Goal: Information Seeking & Learning: Find specific fact

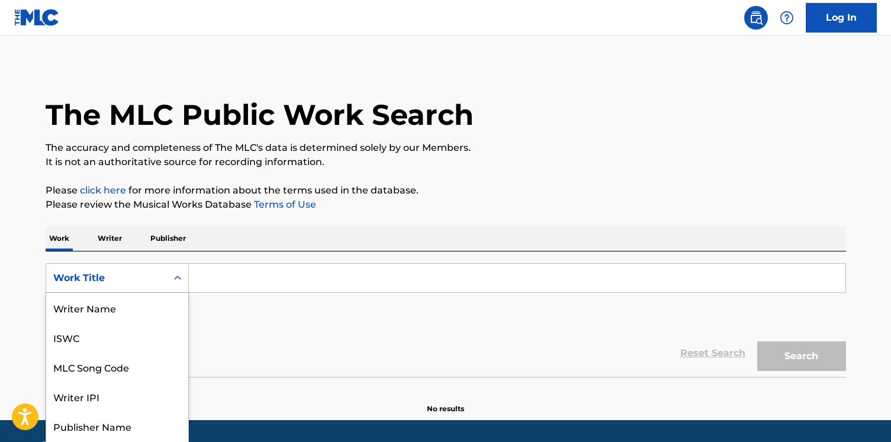
scroll to position [27, 0]
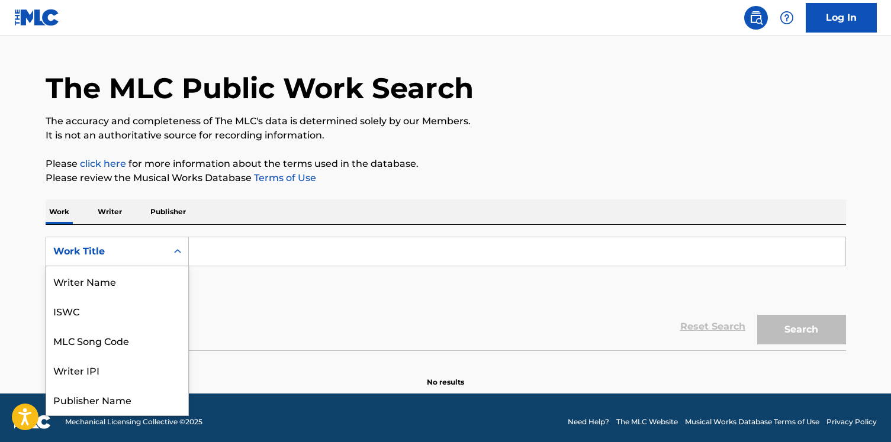
click at [150, 266] on div "Work Title selected, 8 of 8. 8 results available. Use Up and Down to choose opt…" at bounding box center [117, 252] width 143 height 30
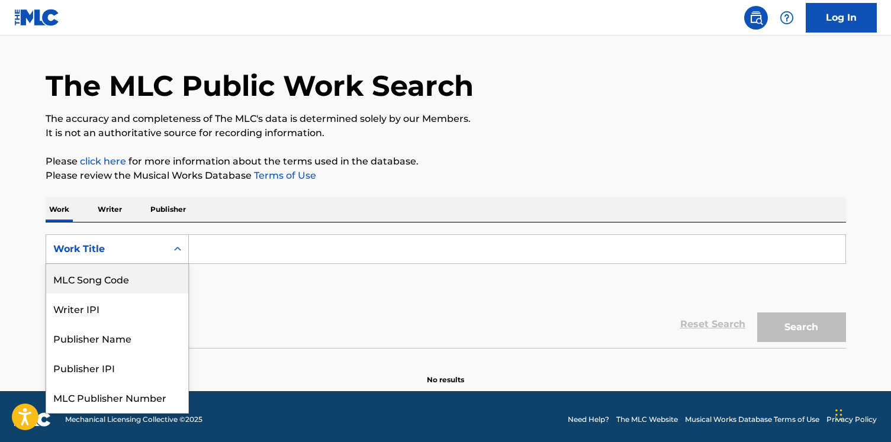
click at [150, 279] on div "MLC Song Code" at bounding box center [117, 279] width 142 height 30
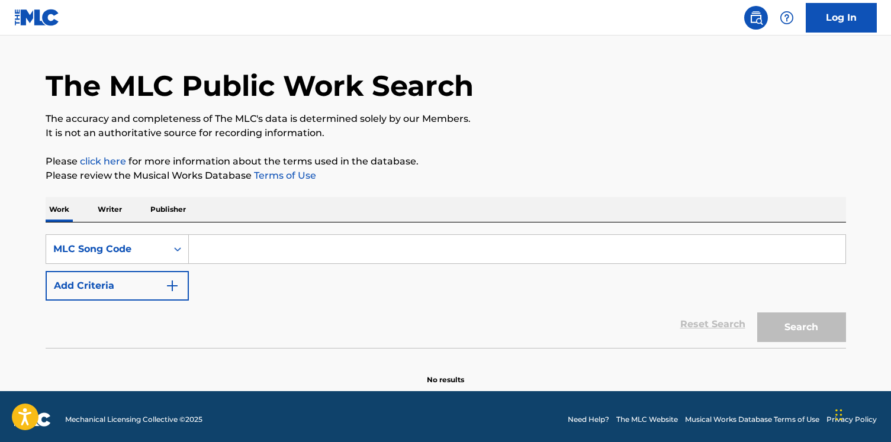
click at [237, 249] on input "Search Form" at bounding box center [517, 249] width 656 height 28
paste input "S17181"
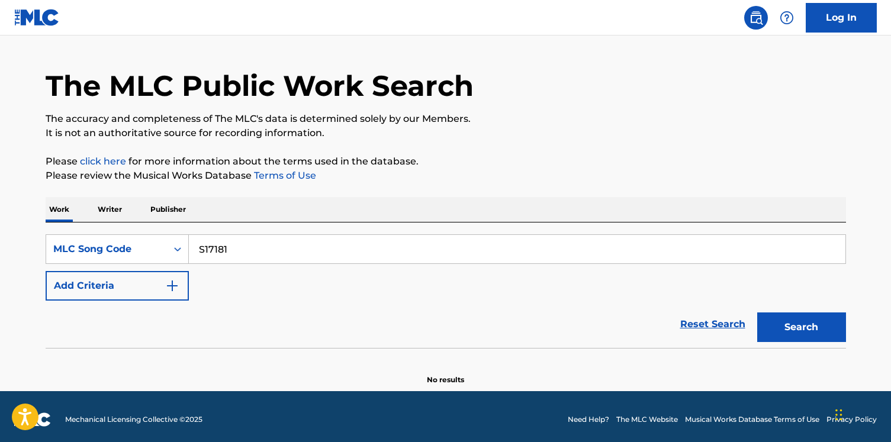
type input "S17181"
click at [757, 312] on button "Search" at bounding box center [801, 327] width 89 height 30
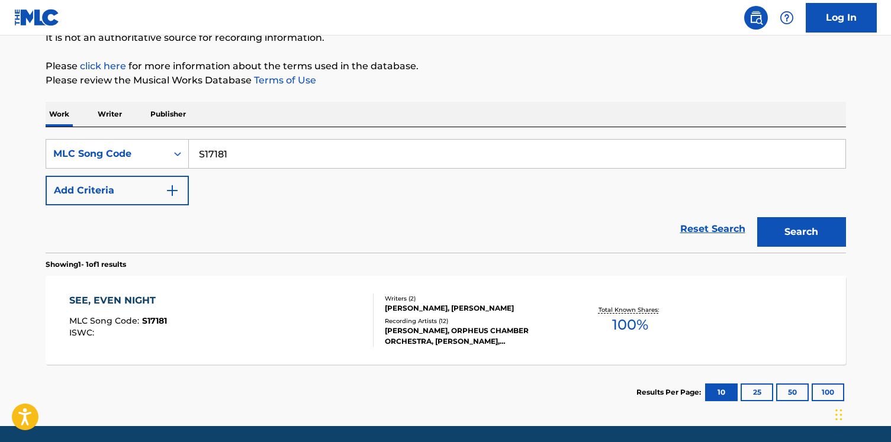
scroll to position [165, 0]
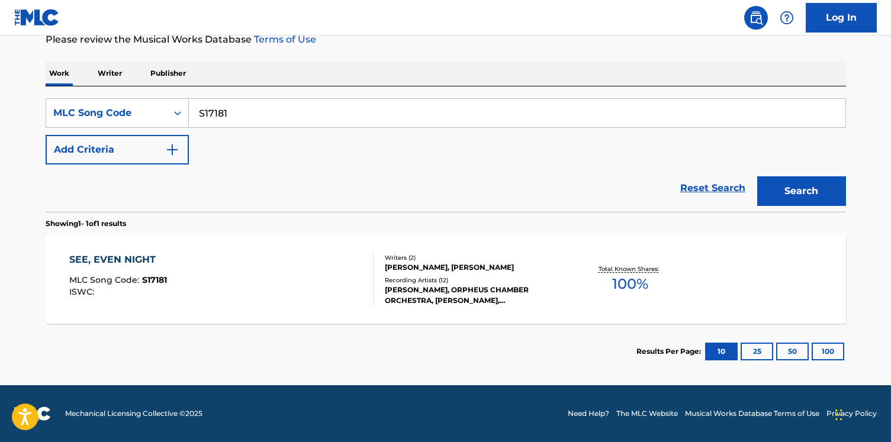
click at [407, 258] on div "Writers ( 2 )" at bounding box center [474, 257] width 179 height 9
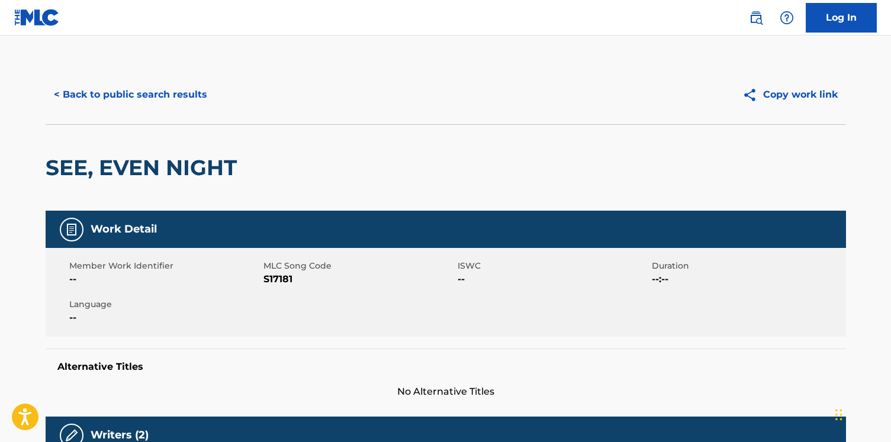
click at [214, 107] on div "< Back to public search results" at bounding box center [246, 95] width 400 height 30
click at [178, 85] on button "< Back to public search results" at bounding box center [131, 95] width 170 height 30
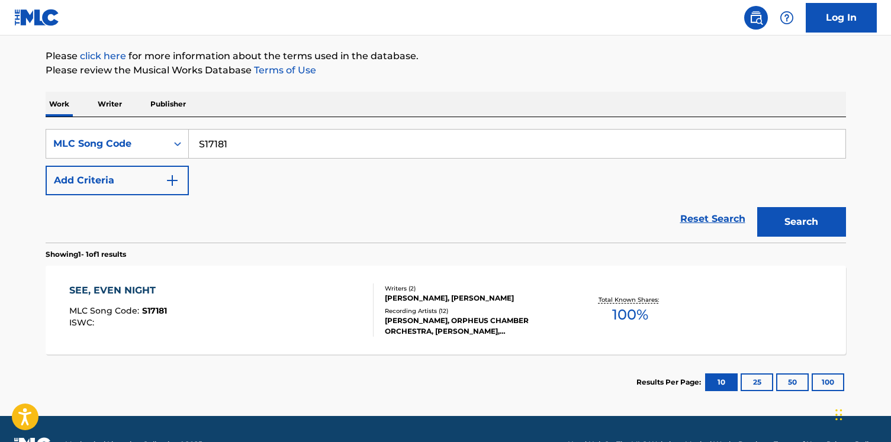
click at [104, 110] on p "Writer" at bounding box center [109, 104] width 31 height 25
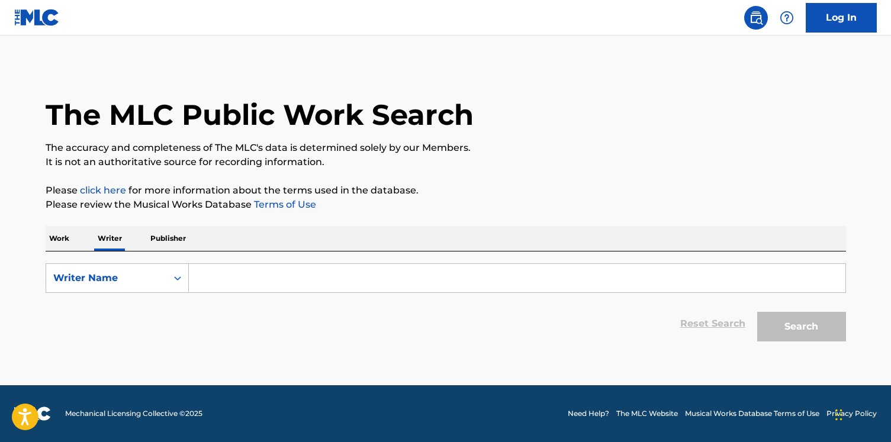
click at [238, 277] on input "Search Form" at bounding box center [517, 278] width 656 height 28
paste input "[PERSON_NAME] Le [PERSON_NAME]"
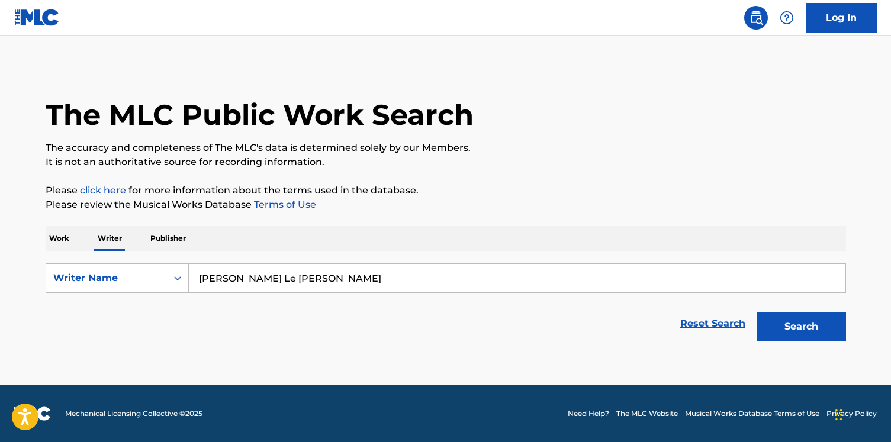
type input "[PERSON_NAME] Le [PERSON_NAME]"
click at [757, 312] on button "Search" at bounding box center [801, 327] width 89 height 30
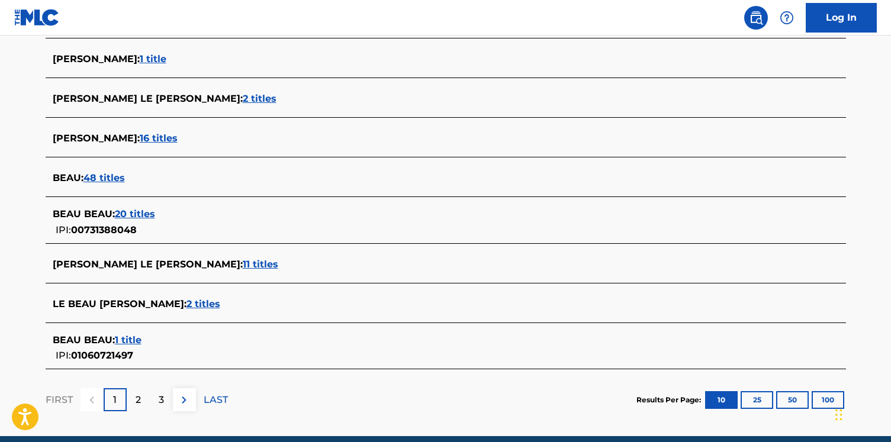
scroll to position [457, 0]
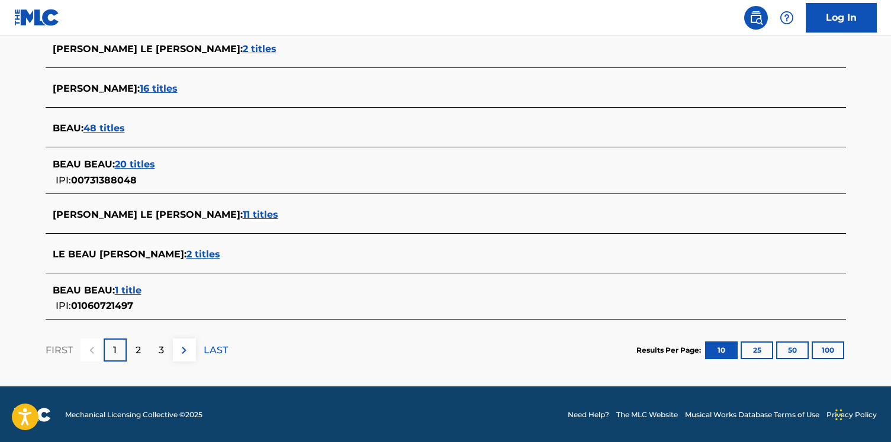
click at [243, 214] on span "11 titles" at bounding box center [261, 214] width 36 height 11
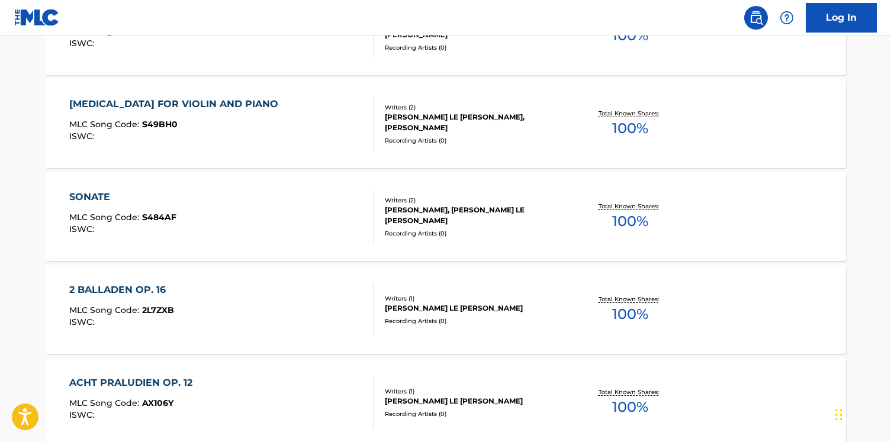
scroll to position [785, 0]
click at [254, 113] on div "[MEDICAL_DATA] FOR VIOLIN AND PIANO MLC Song Code : S49BH0 ISWC :" at bounding box center [221, 124] width 304 height 53
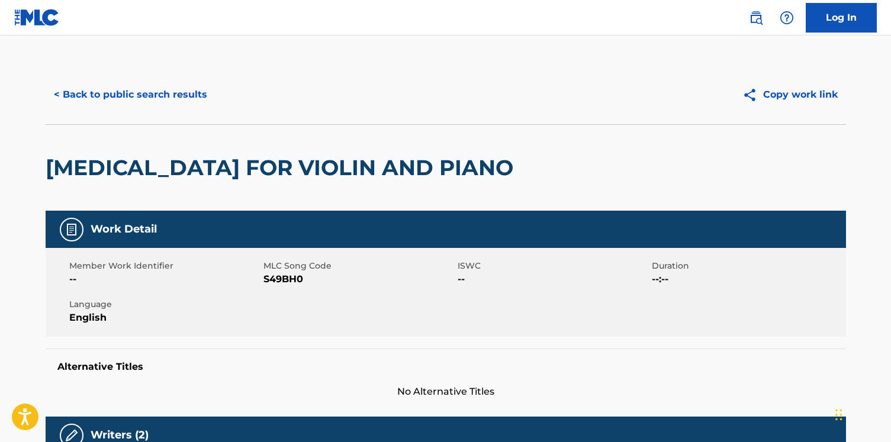
click at [162, 83] on button "< Back to public search results" at bounding box center [131, 95] width 170 height 30
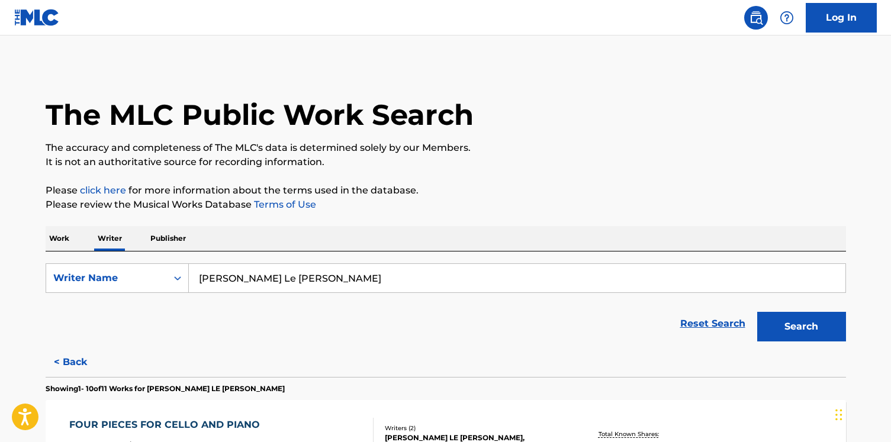
click at [68, 244] on p "Work" at bounding box center [59, 238] width 27 height 25
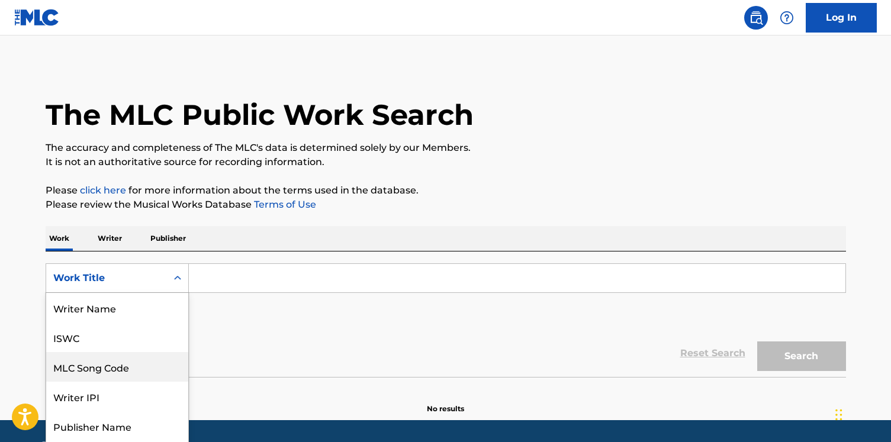
click at [87, 282] on div "MLC Song Code, 3 of 8. 8 results available. Use Up and Down to choose options, …" at bounding box center [117, 278] width 143 height 30
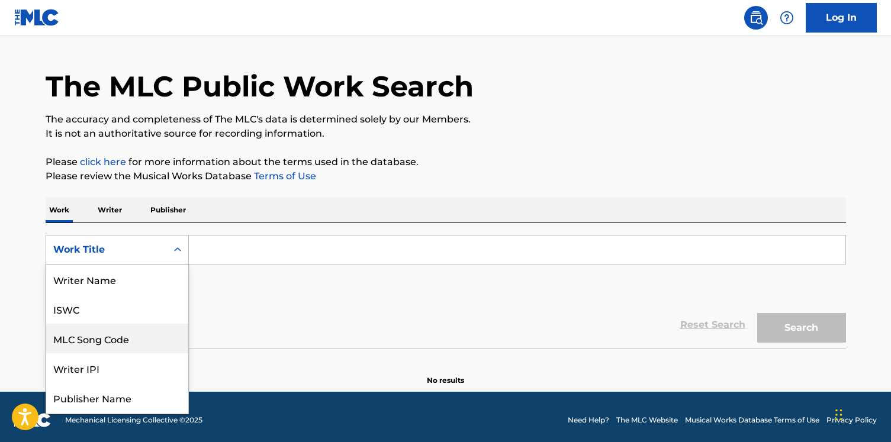
scroll to position [29, 0]
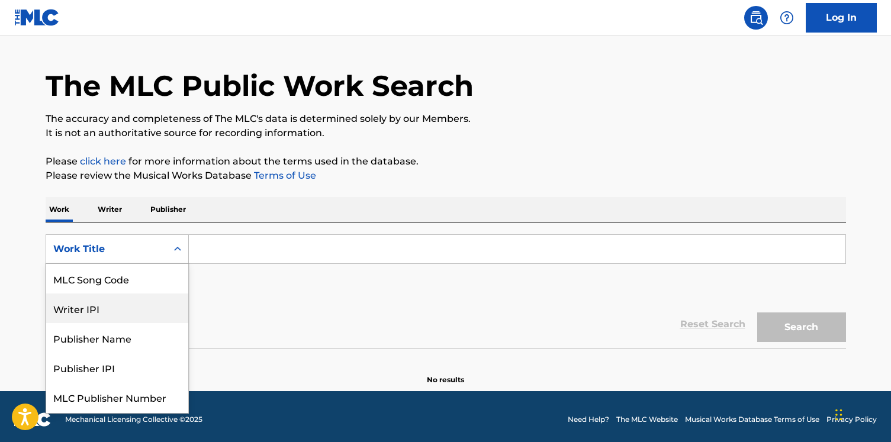
click at [87, 299] on div "Writer IPI" at bounding box center [117, 309] width 142 height 30
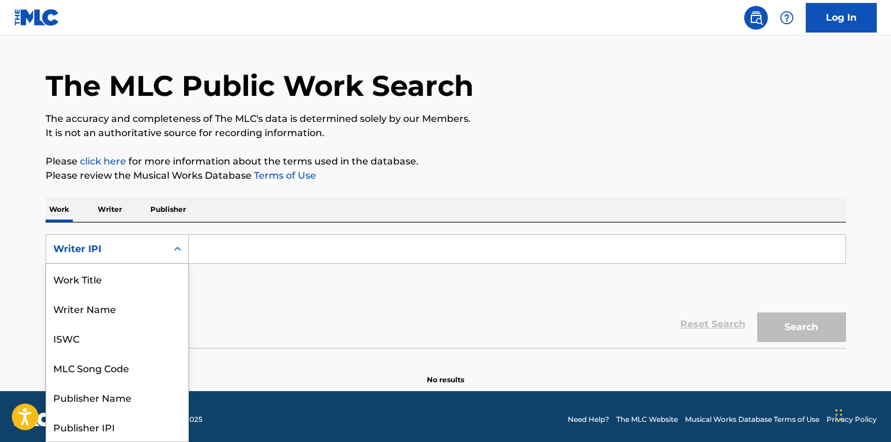
click at [89, 249] on div "Writer IPI" at bounding box center [106, 249] width 107 height 14
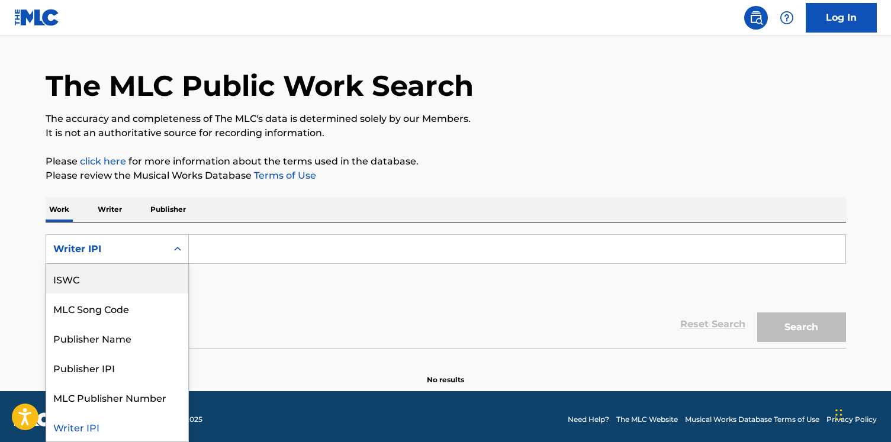
scroll to position [0, 0]
click at [89, 283] on div "Work Title" at bounding box center [117, 279] width 142 height 30
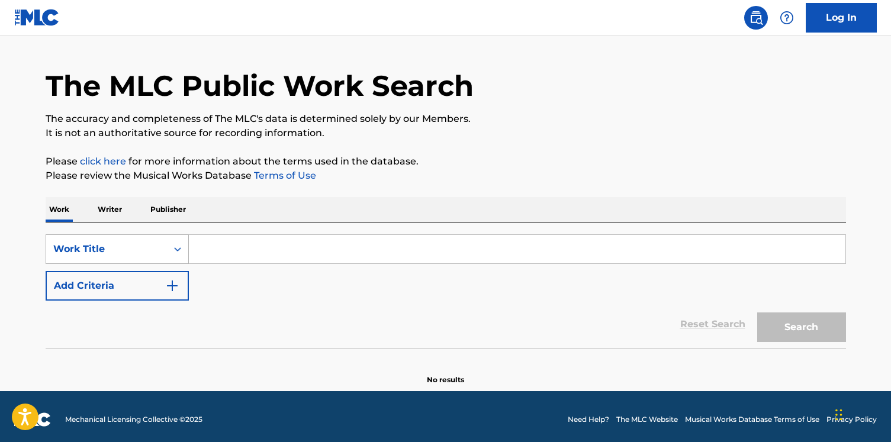
click at [99, 262] on div "Work Title" at bounding box center [117, 249] width 143 height 30
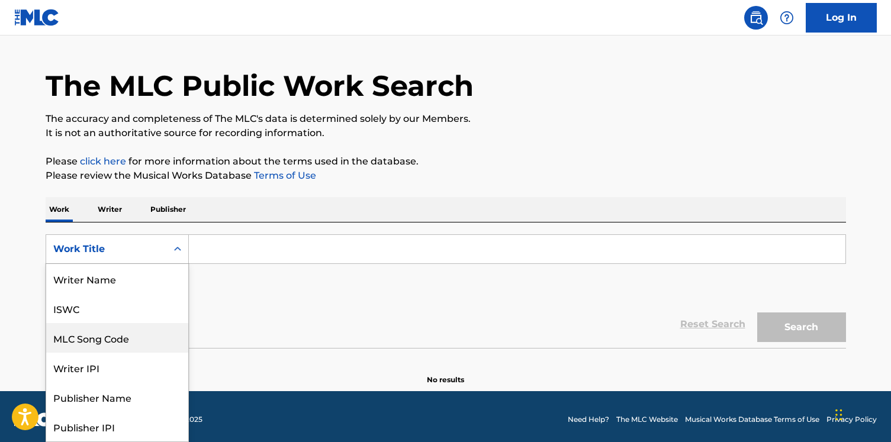
scroll to position [59, 0]
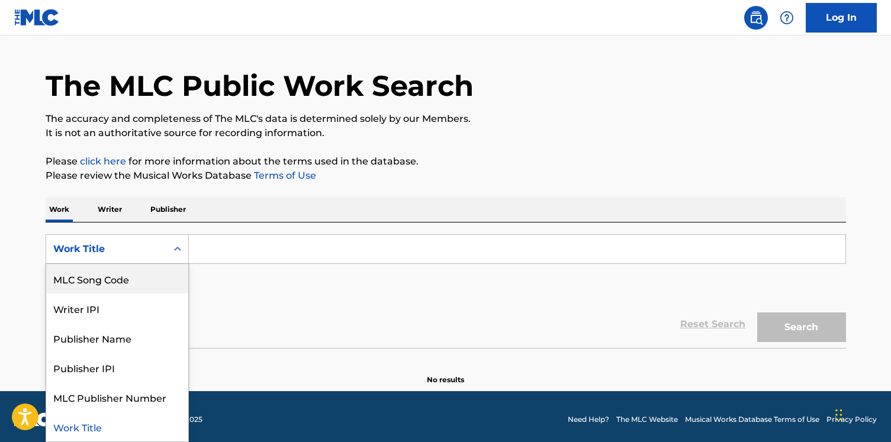
click at [99, 284] on div "MLC Song Code" at bounding box center [117, 279] width 142 height 30
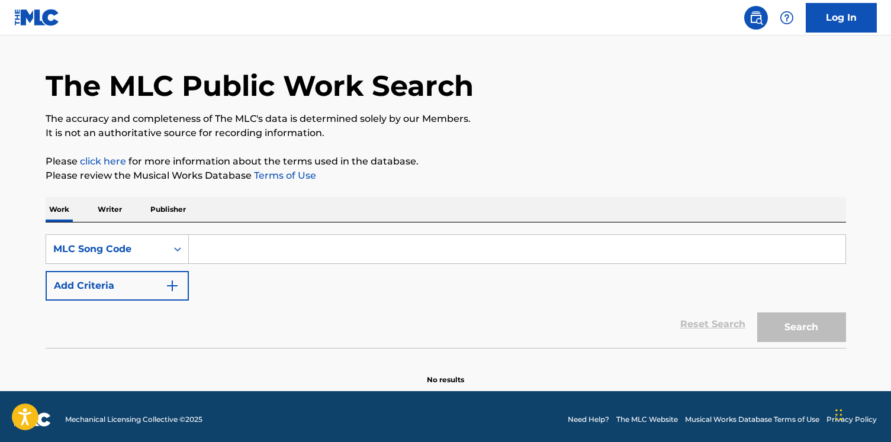
click at [254, 249] on input "Search Form" at bounding box center [517, 249] width 656 height 28
paste input "L63150"
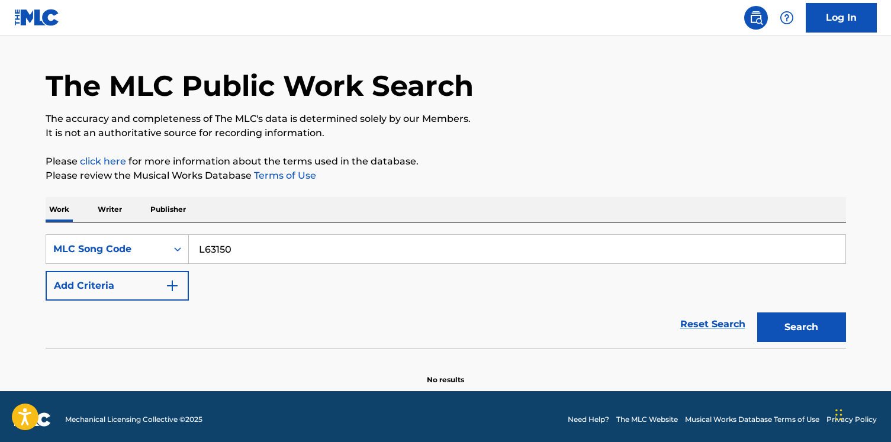
type input "L63150"
click at [757, 312] on button "Search" at bounding box center [801, 327] width 89 height 30
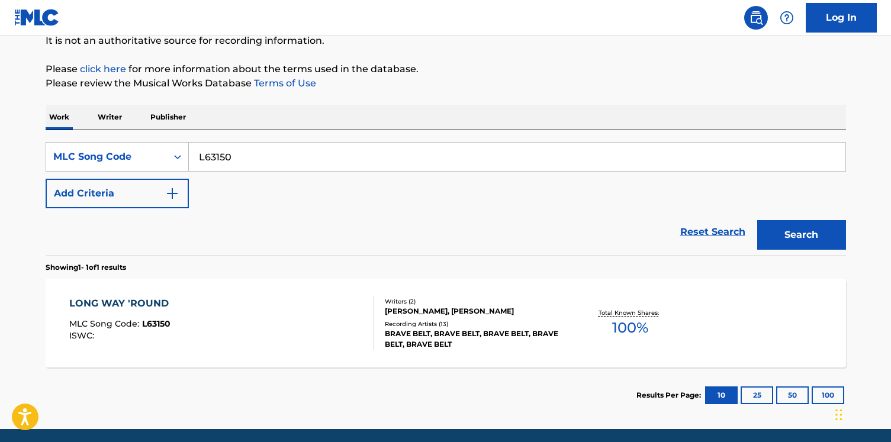
scroll to position [148, 0]
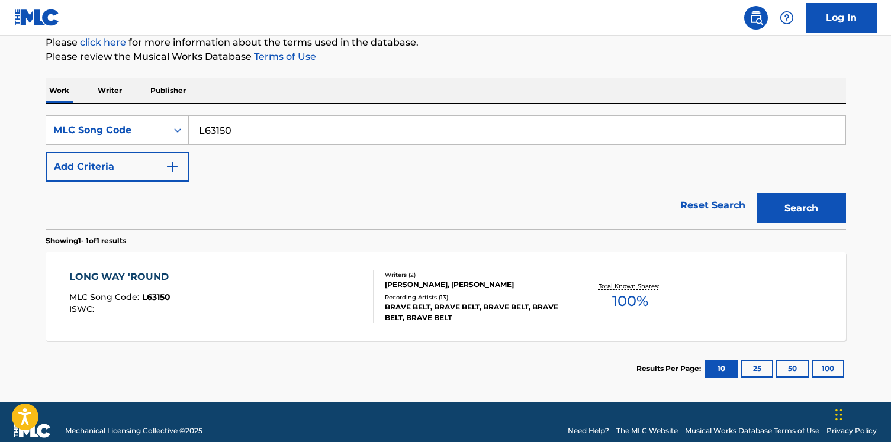
click at [243, 309] on div "LONG WAY 'ROUND MLC Song Code : L63150 ISWC :" at bounding box center [221, 296] width 304 height 53
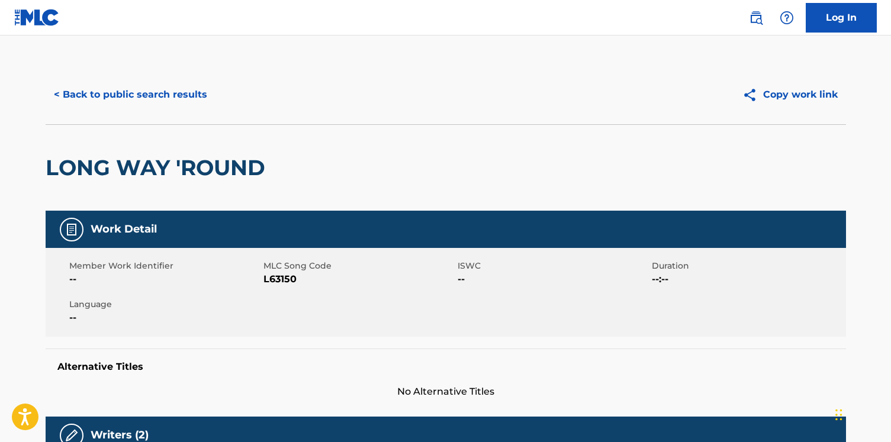
click at [176, 83] on button "< Back to public search results" at bounding box center [131, 95] width 170 height 30
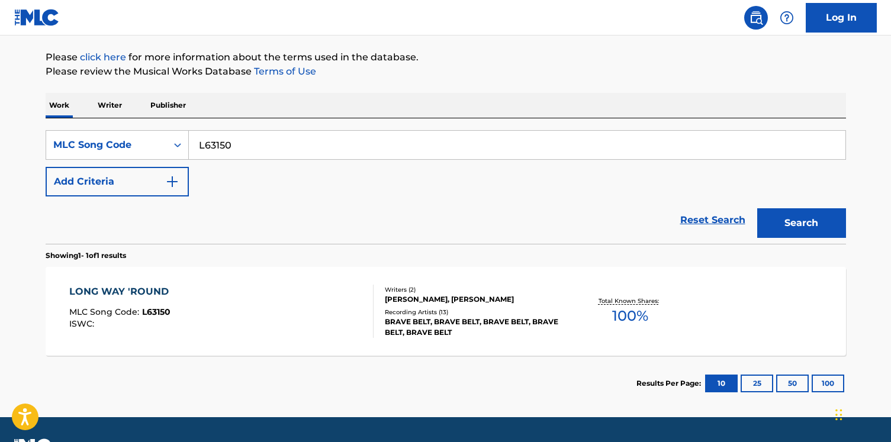
click at [245, 126] on div "SearchWithCriteria35ebc984-4c38-4a03-a26f-138f378e5a36 MLC Song Code L63150 Add…" at bounding box center [446, 180] width 800 height 125
click at [229, 138] on input "L63150" at bounding box center [517, 145] width 656 height 28
paste input "T3NSA"
type input "LT3NSA"
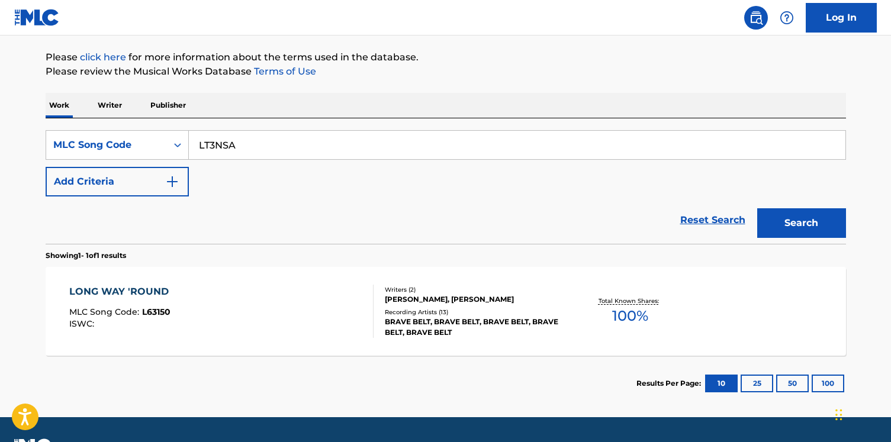
click at [757, 208] on button "Search" at bounding box center [801, 223] width 89 height 30
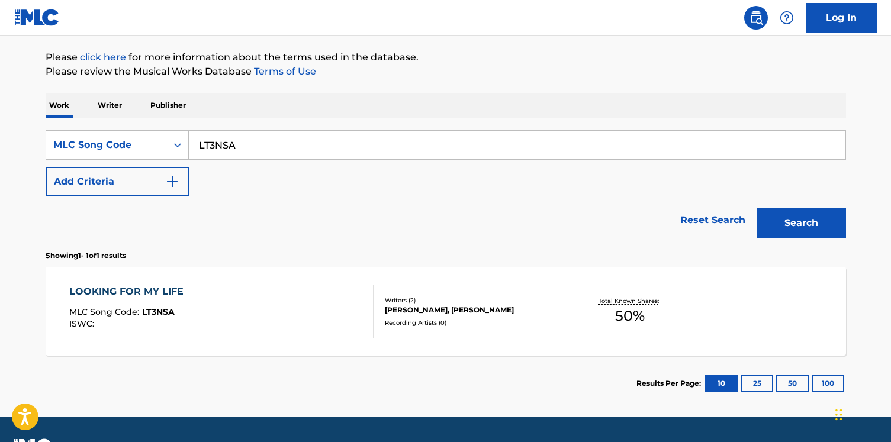
scroll to position [165, 0]
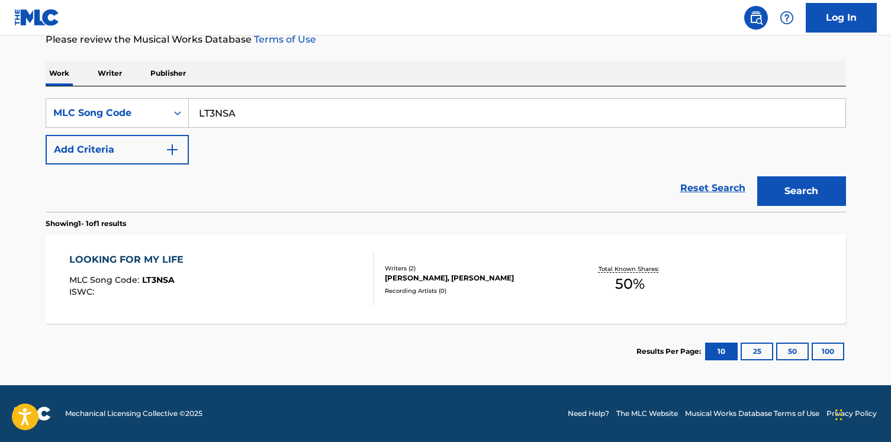
click at [418, 243] on div "LOOKING FOR MY LIFE MLC Song Code : LT3NSA ISWC : Writers ( 2 ) [PERSON_NAME], …" at bounding box center [446, 279] width 800 height 89
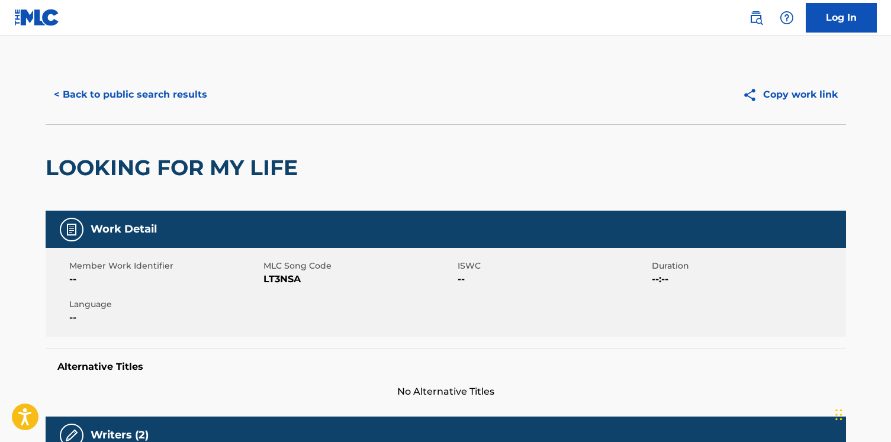
click at [144, 94] on button "< Back to public search results" at bounding box center [131, 95] width 170 height 30
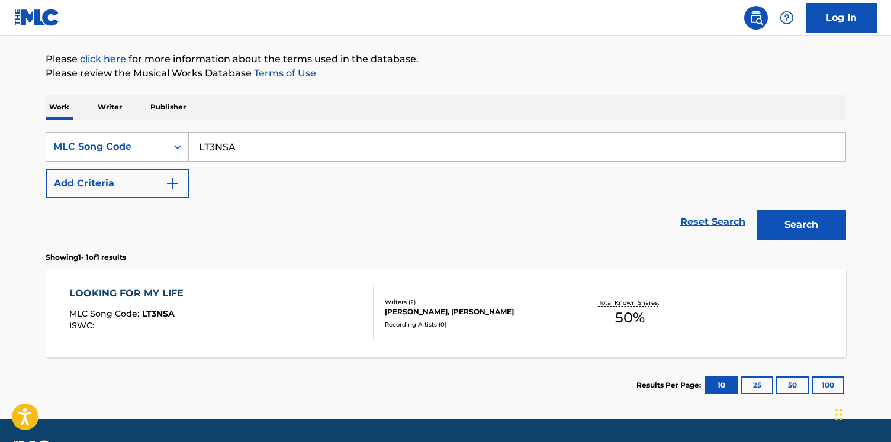
click at [108, 111] on p "Writer" at bounding box center [109, 107] width 31 height 25
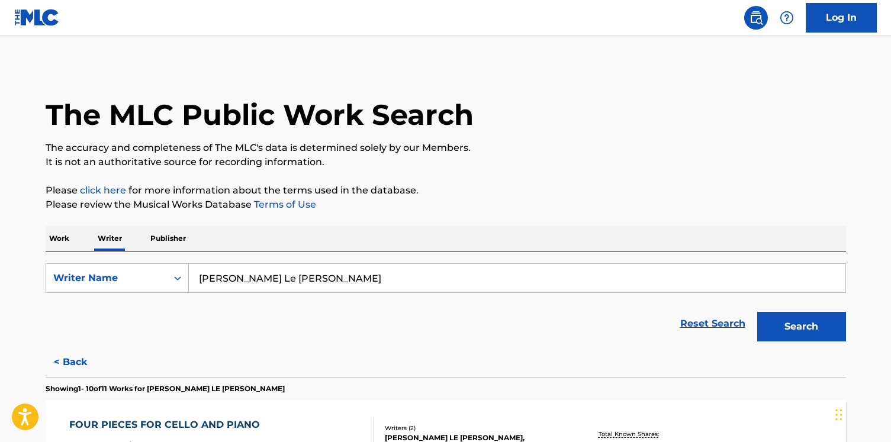
click at [255, 272] on input "[PERSON_NAME] Le [PERSON_NAME]" at bounding box center [517, 278] width 656 height 28
paste input "[PERSON_NAME]"
type input "[PERSON_NAME]"
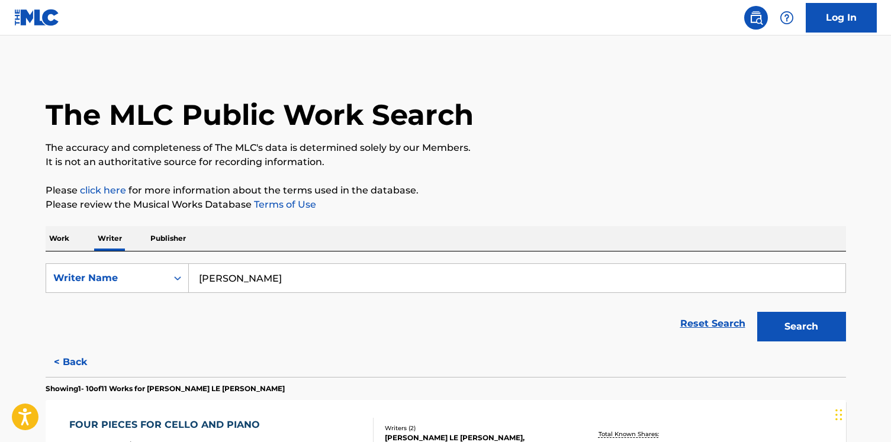
click at [757, 312] on button "Search" at bounding box center [801, 327] width 89 height 30
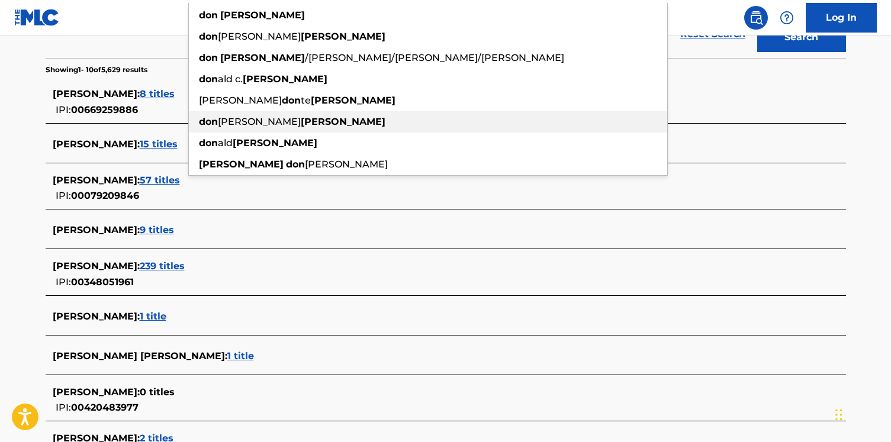
scroll to position [291, 0]
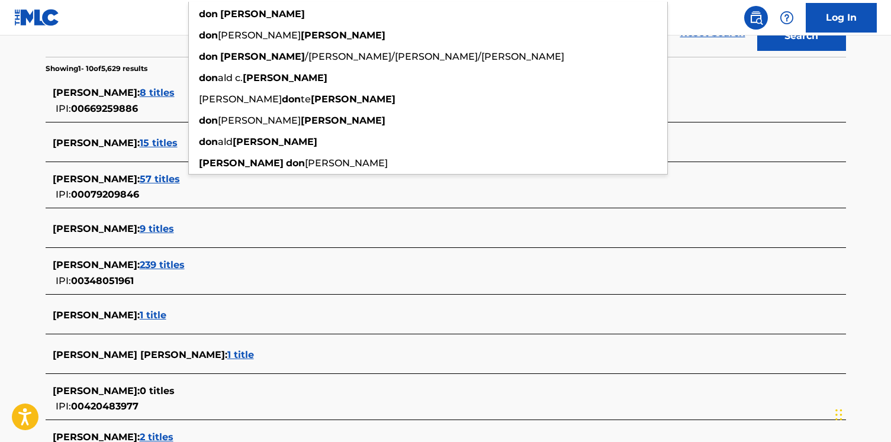
click at [170, 278] on div "[PERSON_NAME] : 239 titles IPI: 00348051961" at bounding box center [430, 273] width 755 height 30
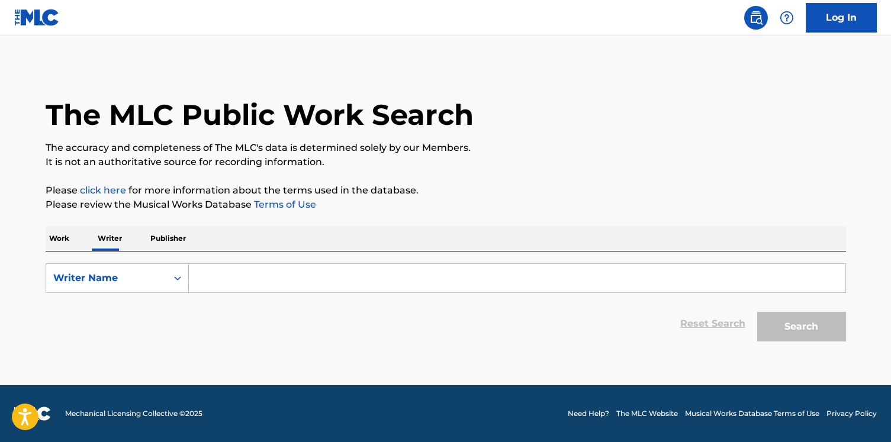
click at [210, 286] on input "Search Form" at bounding box center [517, 278] width 656 height 28
paste input "[PERSON_NAME]"
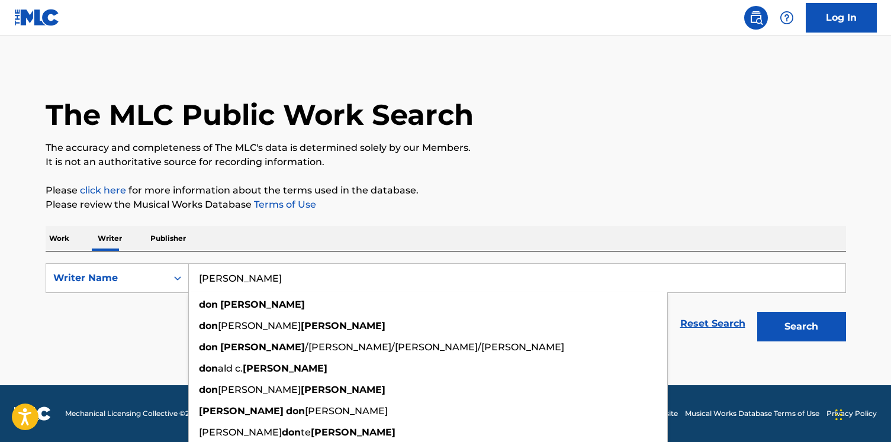
type input "[PERSON_NAME]"
click at [757, 312] on button "Search" at bounding box center [801, 327] width 89 height 30
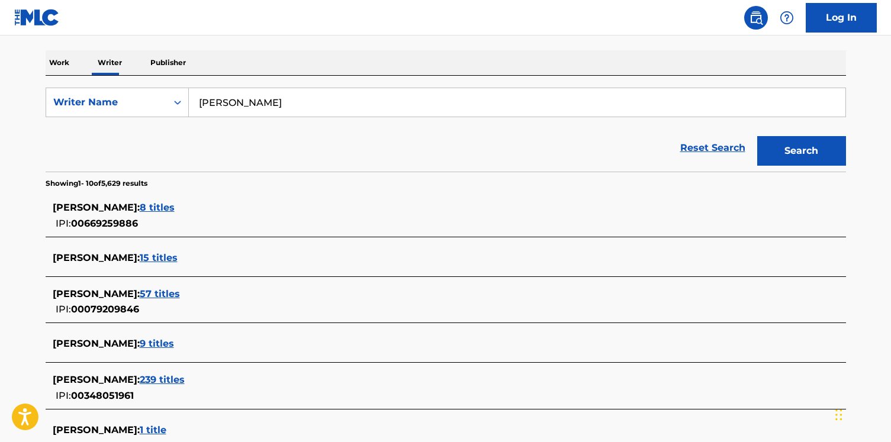
scroll to position [205, 0]
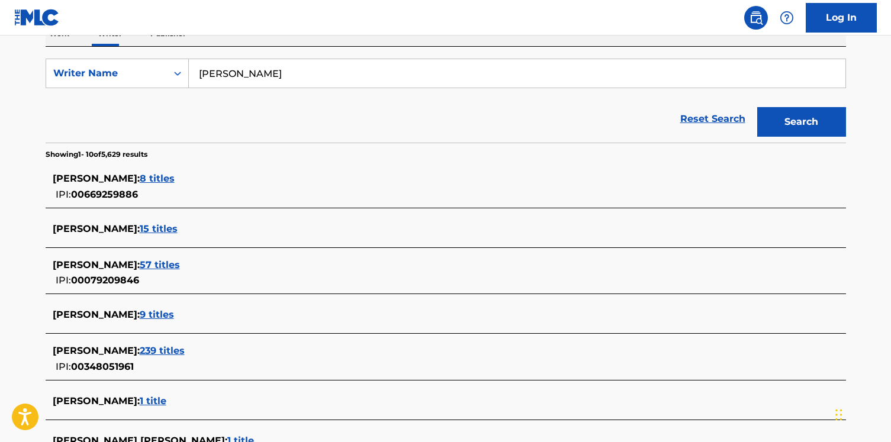
click at [198, 167] on div "DON ANTHONY BARNES : 8 titles IPI: 00669259886" at bounding box center [446, 187] width 800 height 42
click at [175, 174] on span "8 titles" at bounding box center [157, 178] width 35 height 11
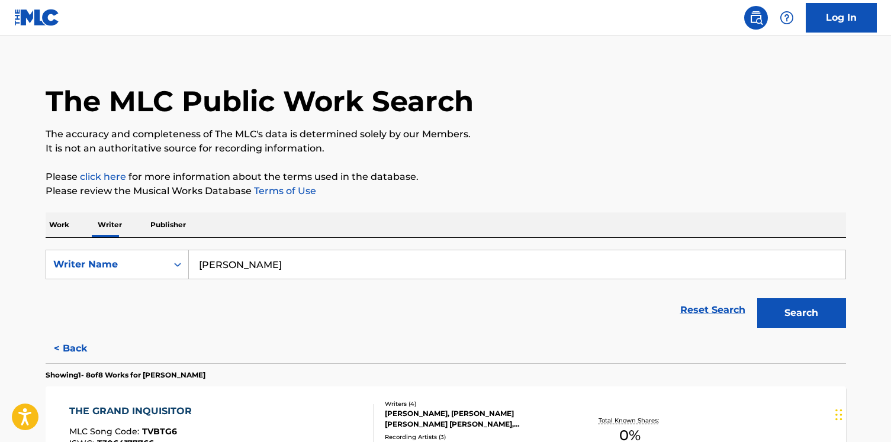
scroll to position [0, 0]
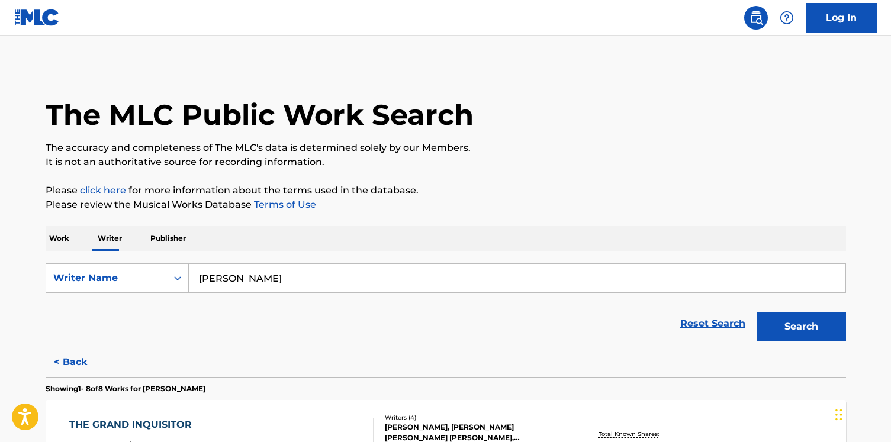
click at [62, 344] on div "Reset Search Search" at bounding box center [446, 323] width 800 height 47
click at [61, 364] on button "< Back" at bounding box center [81, 362] width 71 height 30
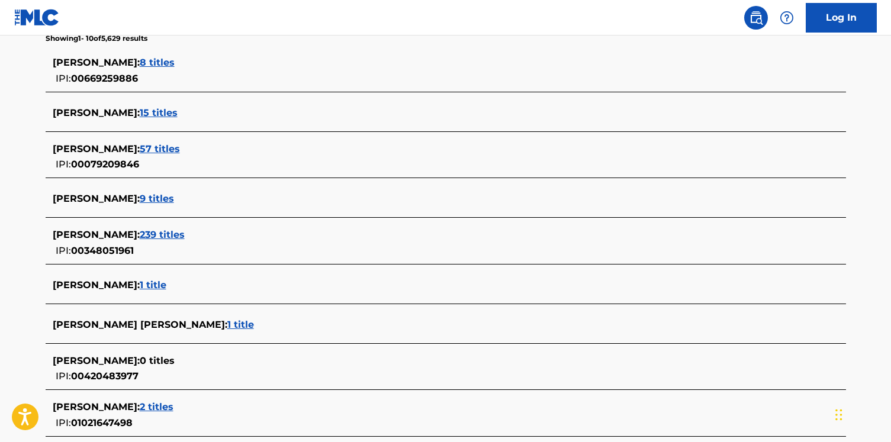
scroll to position [352, 0]
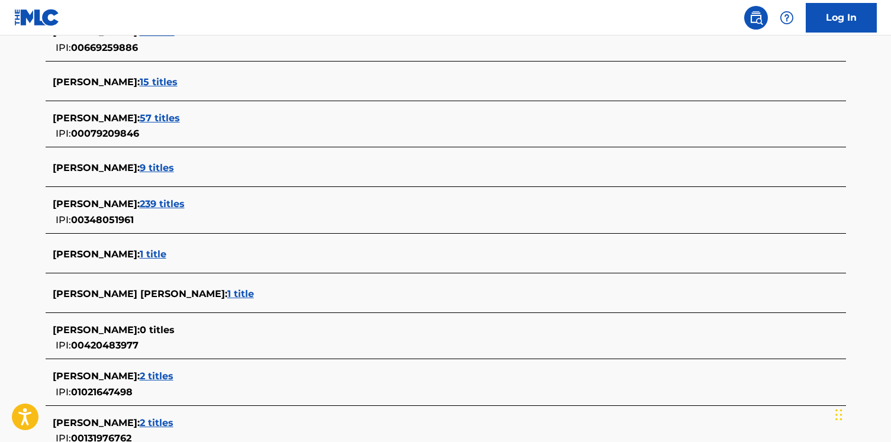
click at [144, 118] on span "57 titles" at bounding box center [160, 117] width 40 height 11
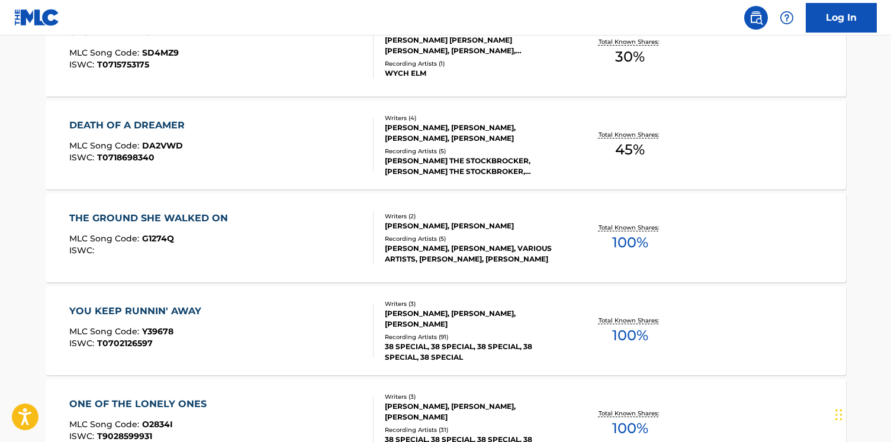
scroll to position [766, 0]
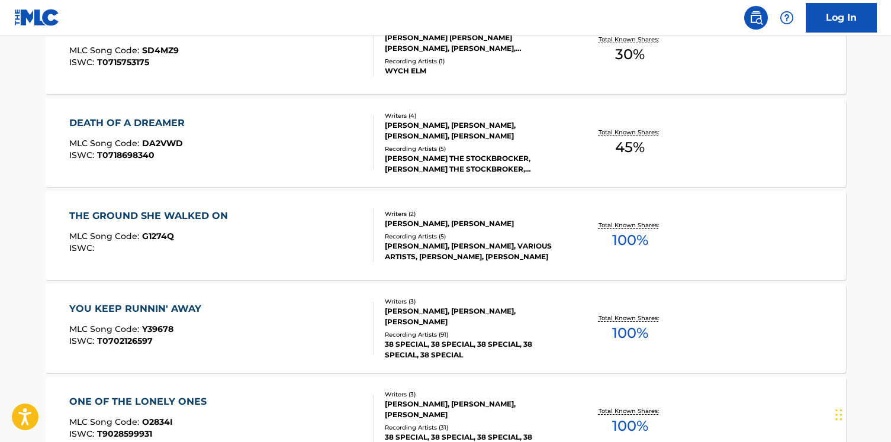
click at [257, 231] on div "THE GROUND SHE WALKED ON MLC Song Code : G1274Q ISWC :" at bounding box center [221, 235] width 304 height 53
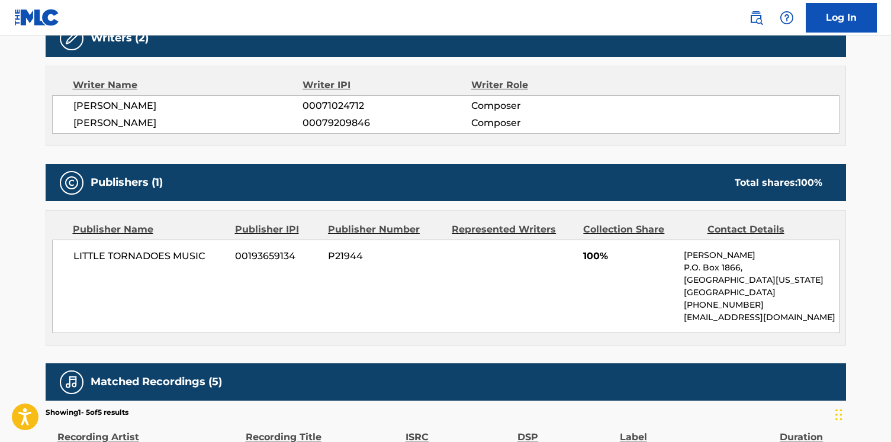
scroll to position [425, 0]
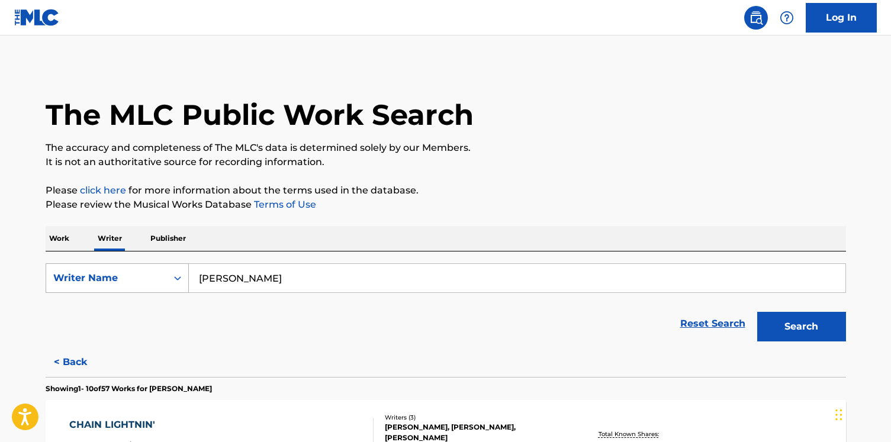
click at [102, 274] on div "Writer Name" at bounding box center [106, 278] width 107 height 14
click at [67, 244] on p "Work" at bounding box center [59, 238] width 27 height 25
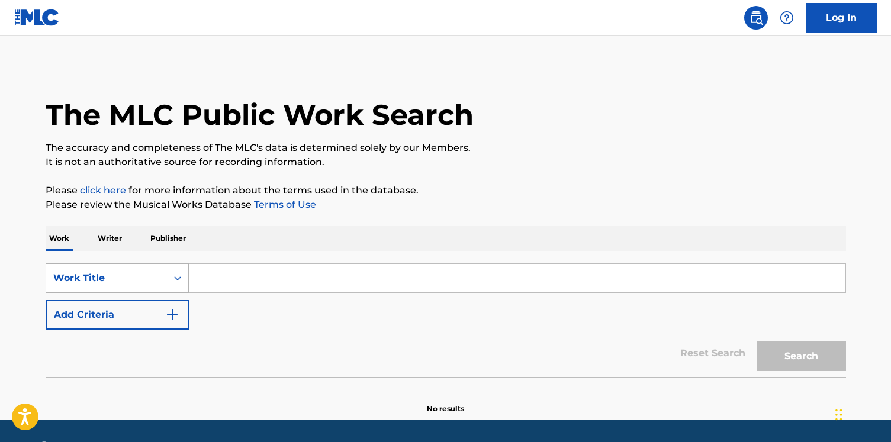
click at [111, 272] on div "Work Title" at bounding box center [117, 278] width 143 height 30
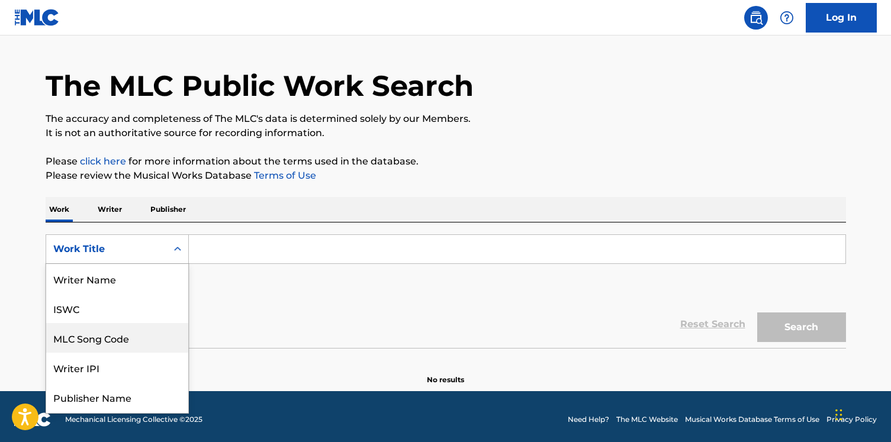
scroll to position [59, 0]
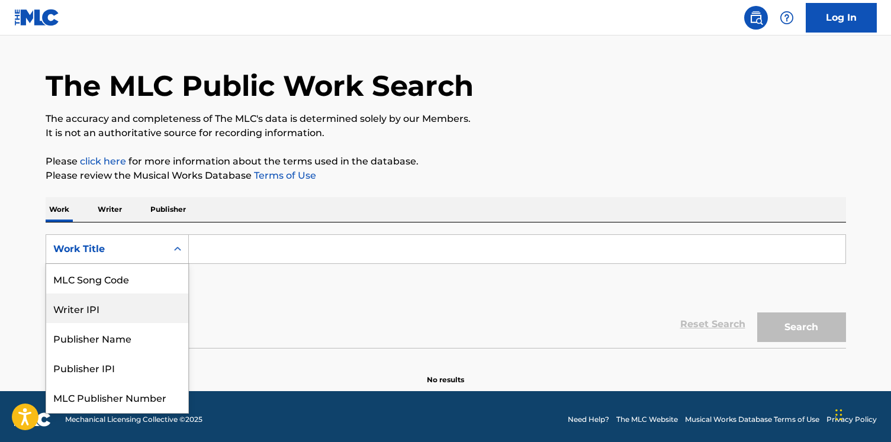
click at [112, 283] on div "MLC Song Code" at bounding box center [117, 279] width 142 height 30
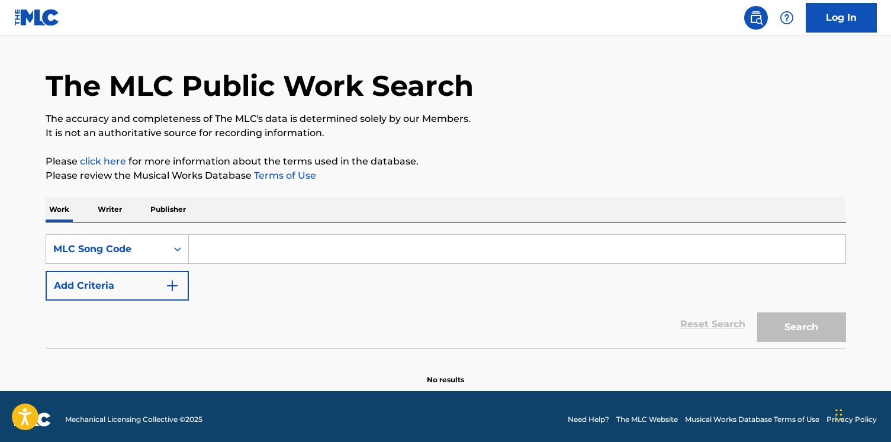
click at [263, 248] on input "Search Form" at bounding box center [517, 249] width 656 height 28
paste input "CA2ZUE"
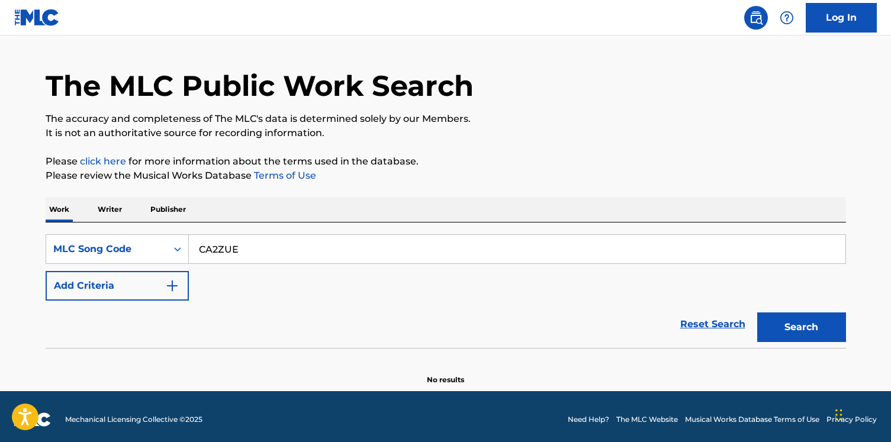
type input "CA2ZUE"
click at [757, 312] on button "Search" at bounding box center [801, 327] width 89 height 30
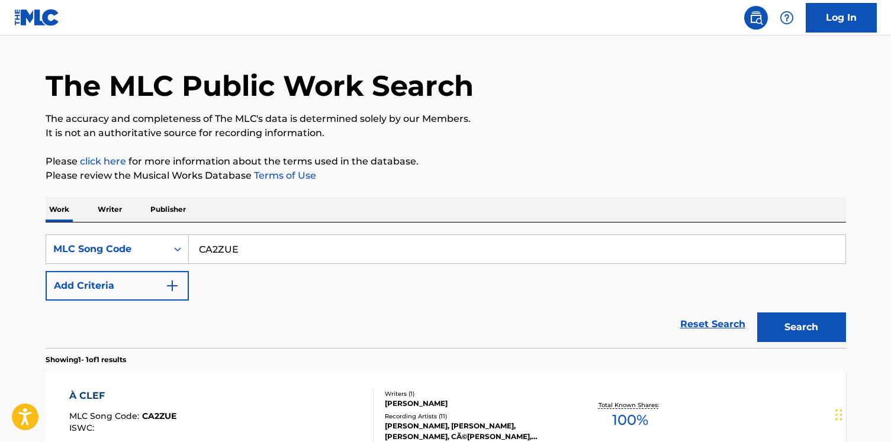
scroll to position [165, 0]
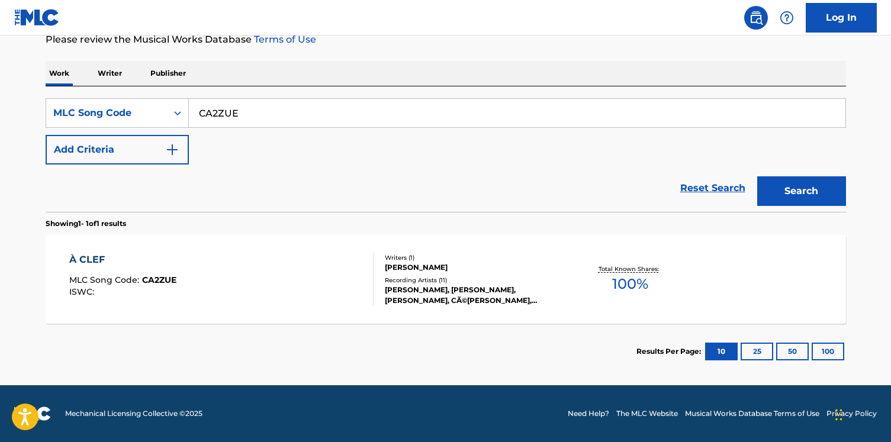
click at [312, 272] on div "À CLEF MLC Song Code : CA2ZUE ISWC :" at bounding box center [221, 279] width 304 height 53
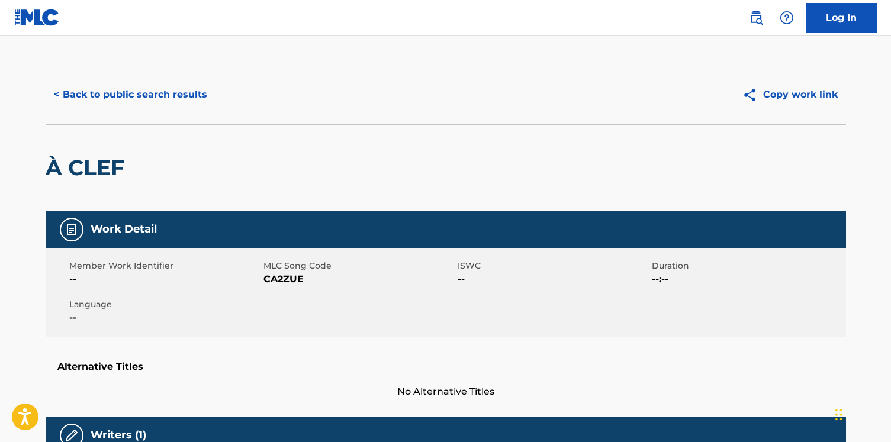
click at [160, 104] on button "< Back to public search results" at bounding box center [131, 95] width 170 height 30
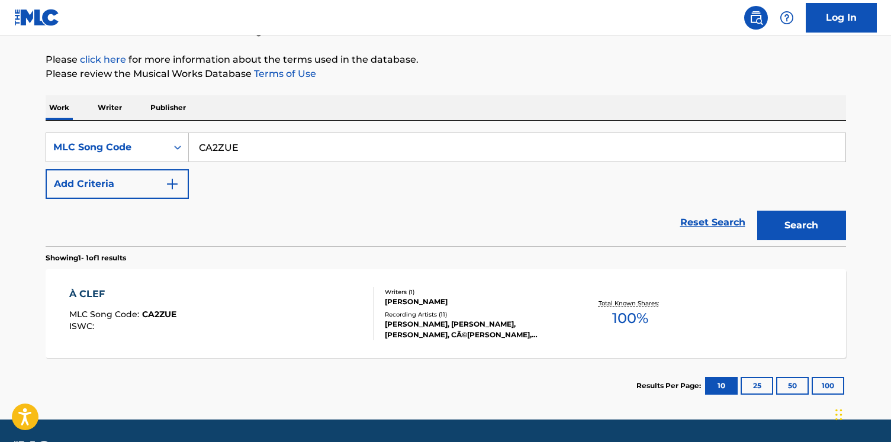
click at [238, 334] on div "À CLEF MLC Song Code : CA2ZUE ISWC :" at bounding box center [221, 313] width 304 height 53
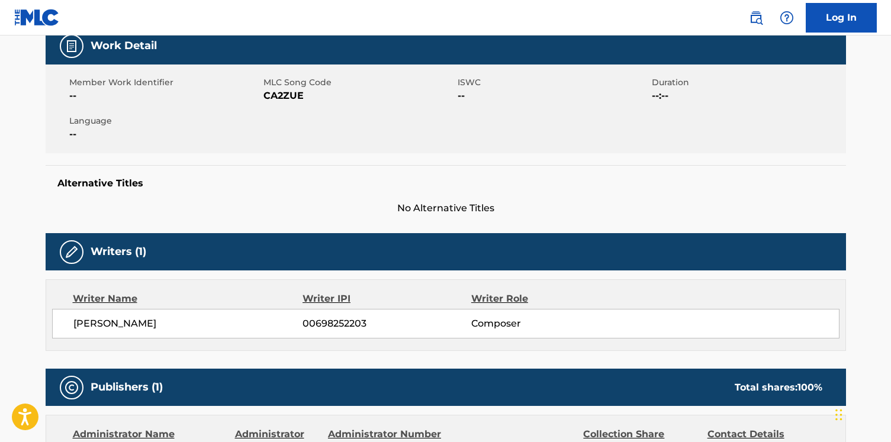
scroll to position [263, 0]
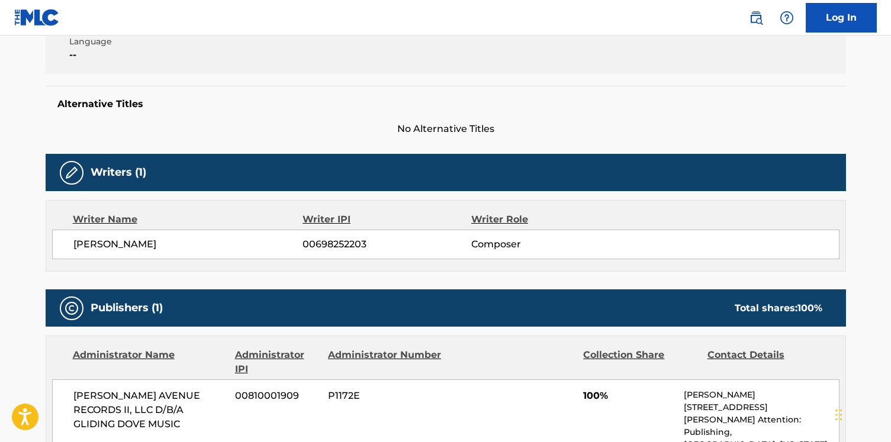
click at [143, 245] on span "CECILE MCLORIN SALVANT" at bounding box center [188, 244] width 230 height 14
copy div "CECILE MCLORIN SALVANT"
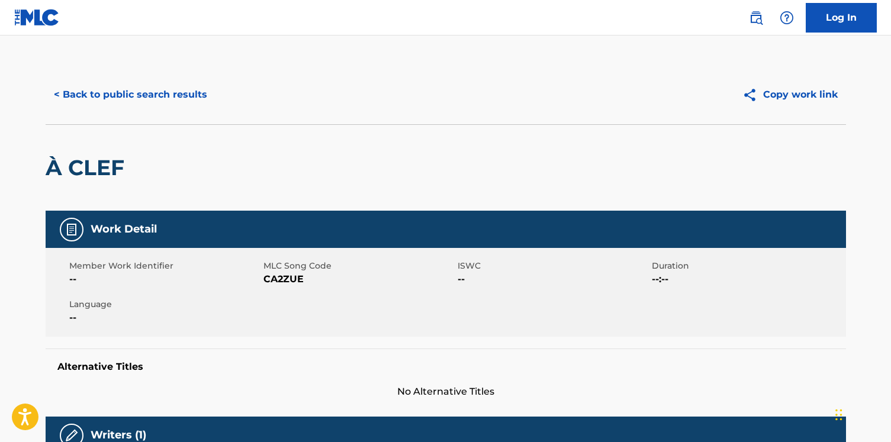
click at [84, 98] on button "< Back to public search results" at bounding box center [131, 95] width 170 height 30
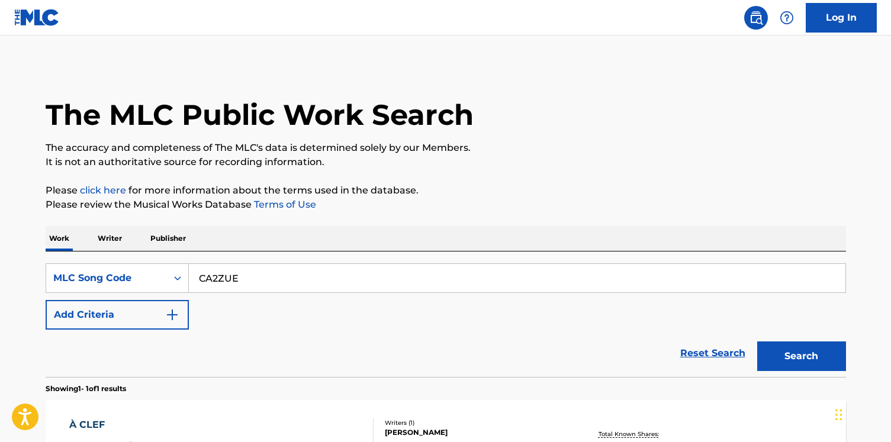
scroll to position [131, 0]
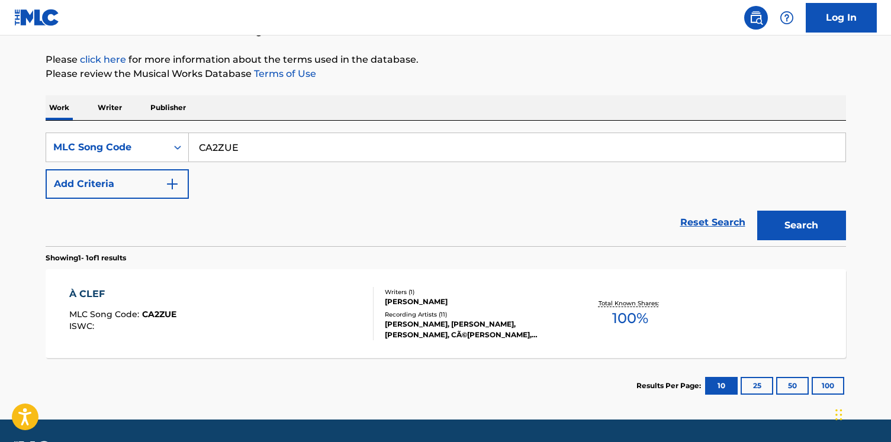
click at [95, 102] on p "Writer" at bounding box center [109, 107] width 31 height 25
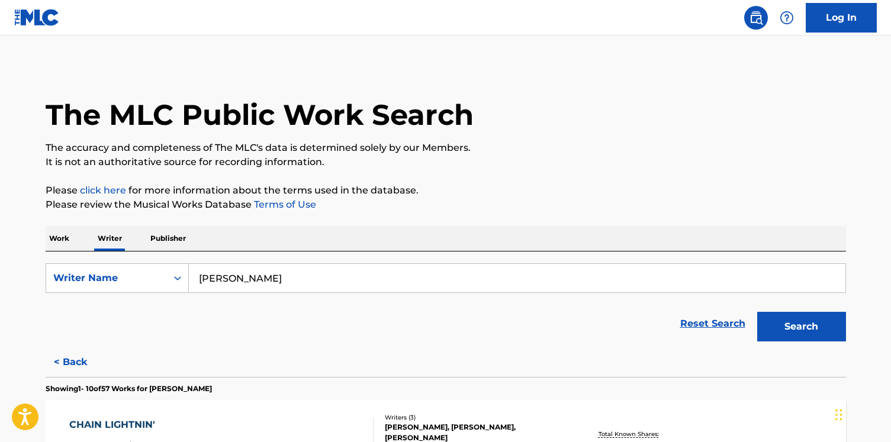
click at [228, 271] on input "[PERSON_NAME]" at bounding box center [517, 278] width 656 height 28
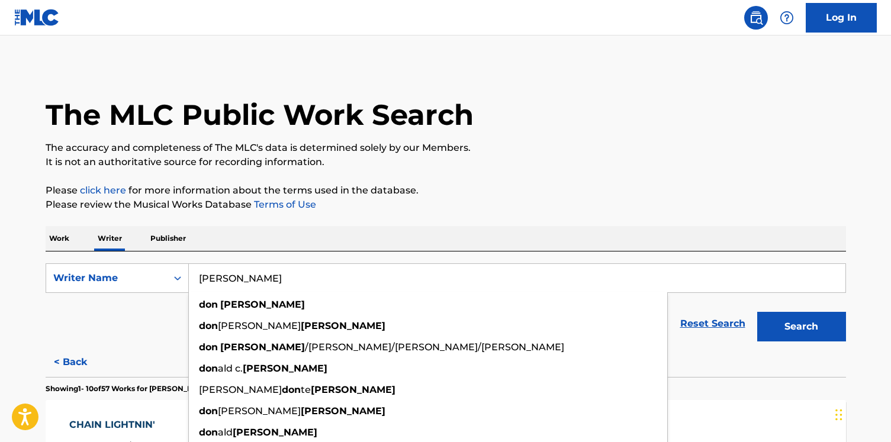
click at [228, 271] on input "[PERSON_NAME]" at bounding box center [517, 278] width 656 height 28
paste input "CECILE MCLORIN SALVANT"
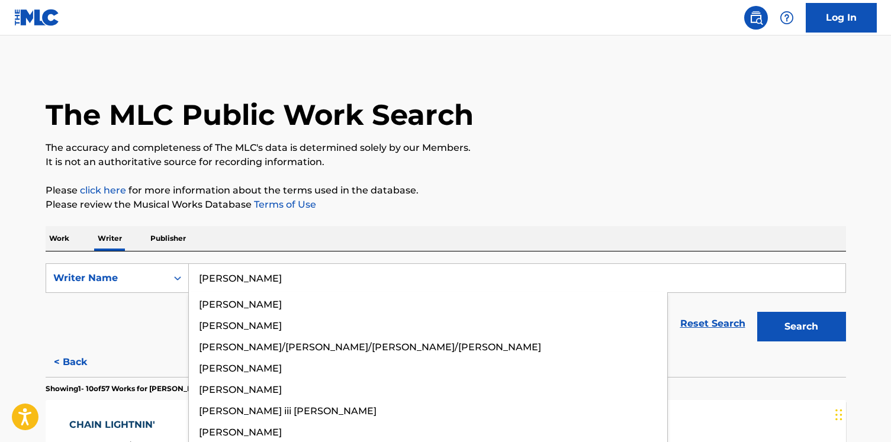
type input "CECILE MCLORIN SALVANT"
click at [757, 312] on button "Search" at bounding box center [801, 327] width 89 height 30
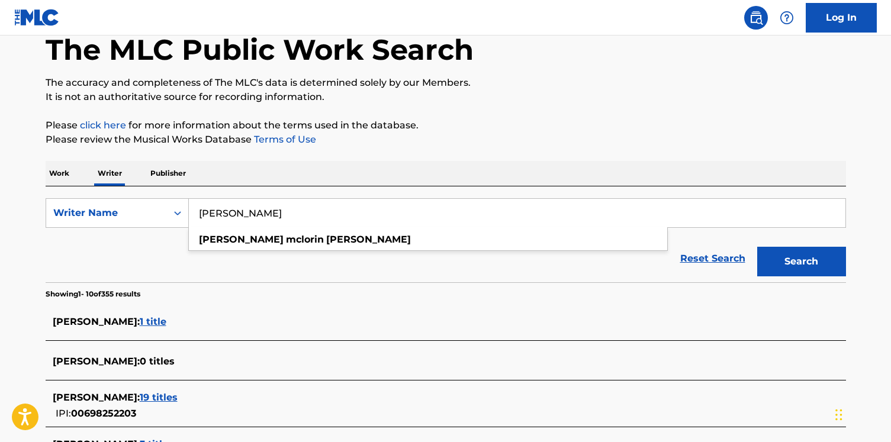
click at [112, 265] on div "Reset Search Search" at bounding box center [446, 258] width 800 height 47
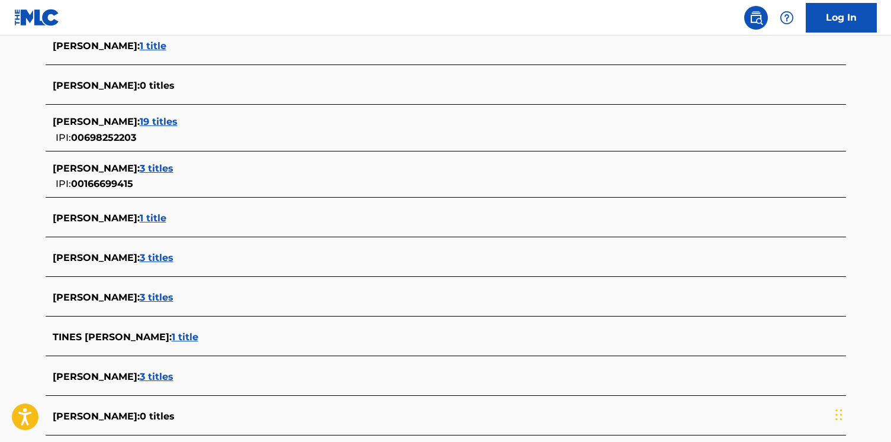
scroll to position [367, 0]
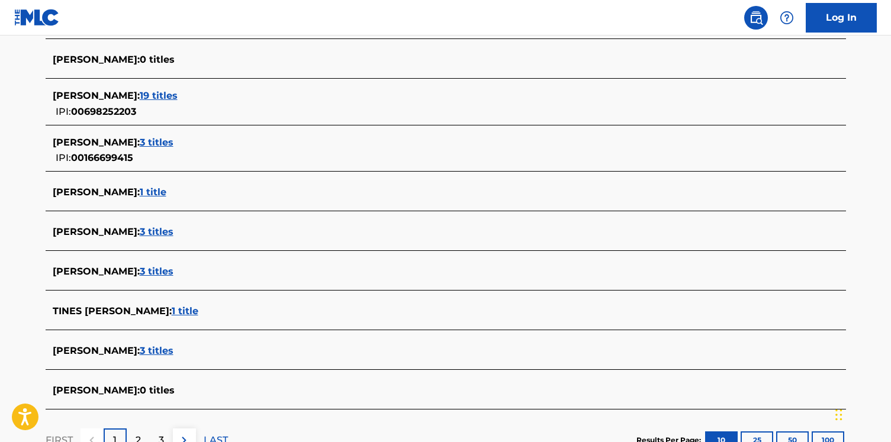
click at [178, 99] on span "19 titles" at bounding box center [159, 95] width 38 height 11
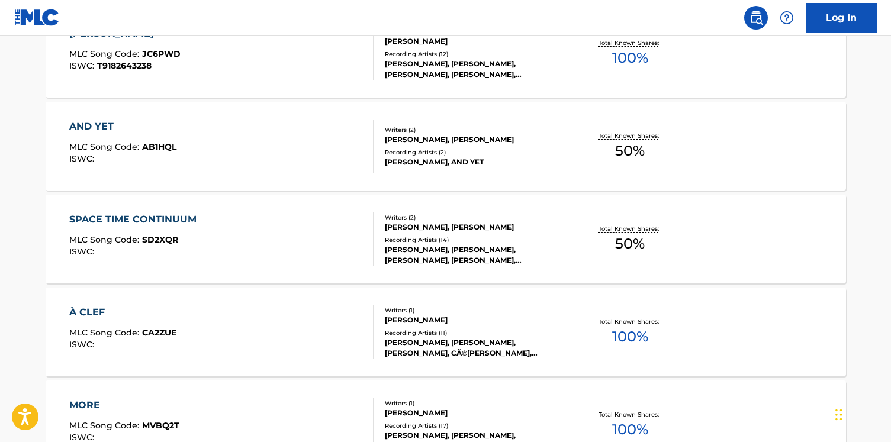
scroll to position [1007, 0]
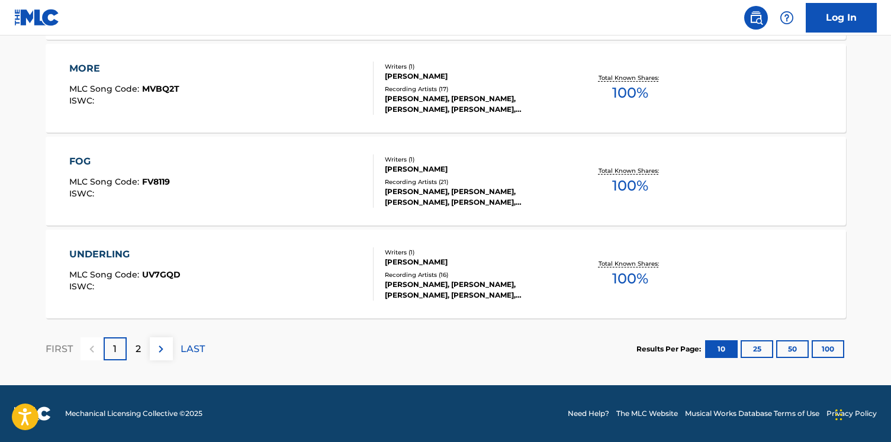
click at [262, 260] on div "UNDERLING MLC Song Code : UV7GQD ISWC :" at bounding box center [221, 273] width 304 height 53
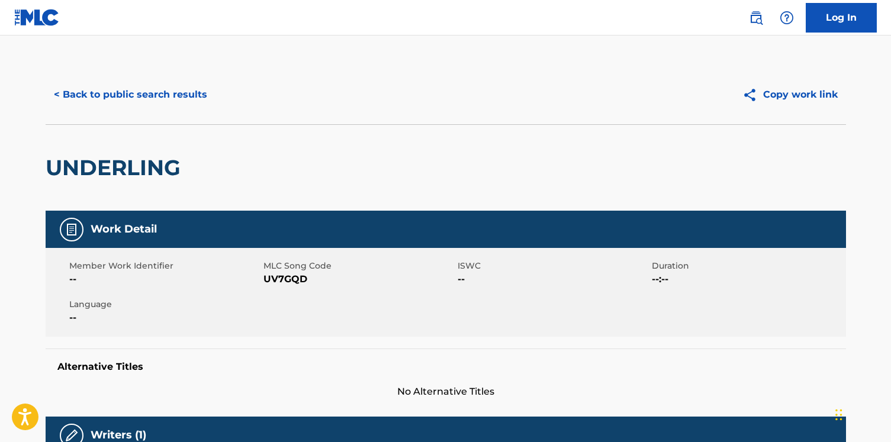
click at [148, 98] on button "< Back to public search results" at bounding box center [131, 95] width 170 height 30
